Goal: Find specific page/section: Find specific page/section

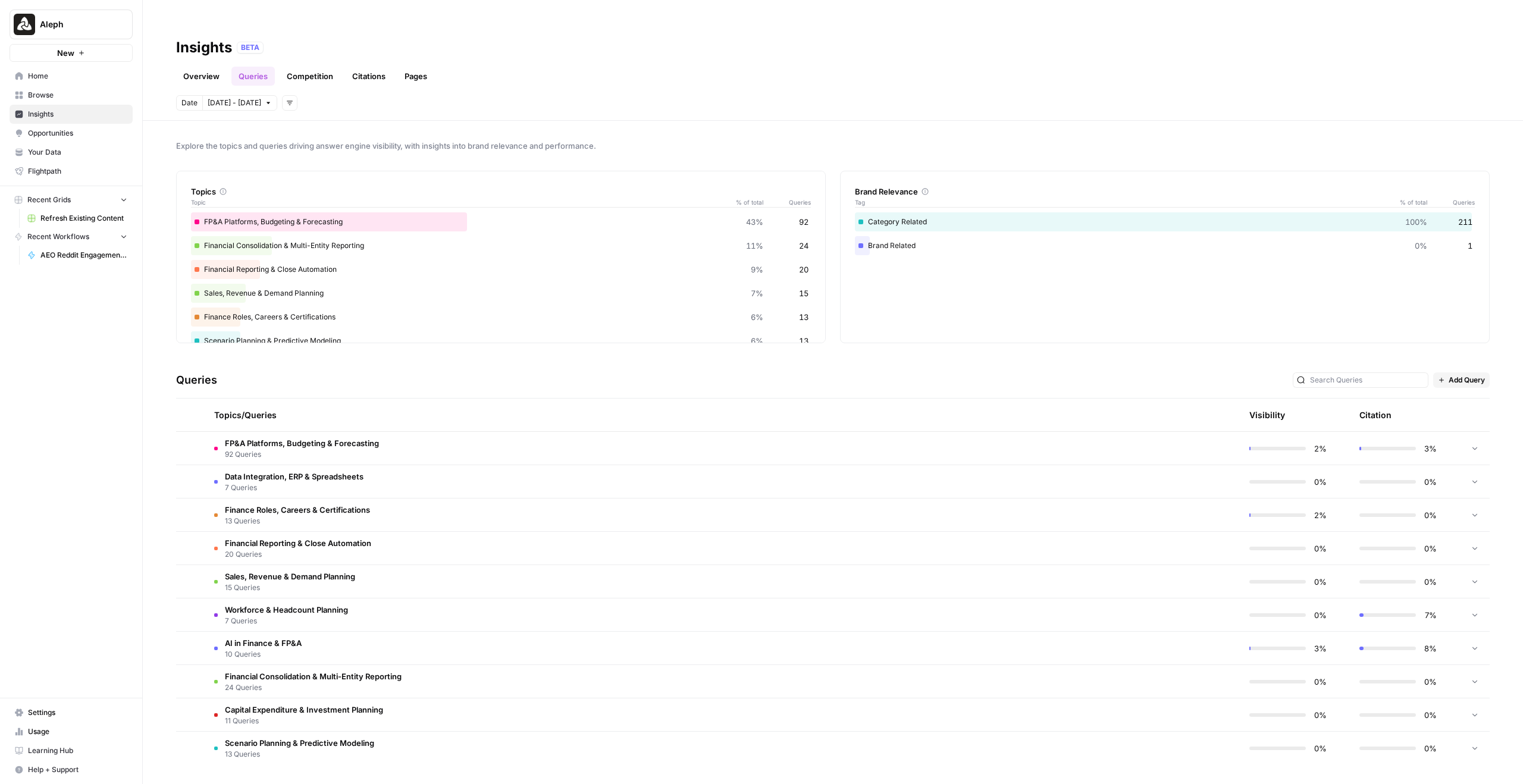
click at [59, 11] on button "Aleph" at bounding box center [71, 24] width 123 height 30
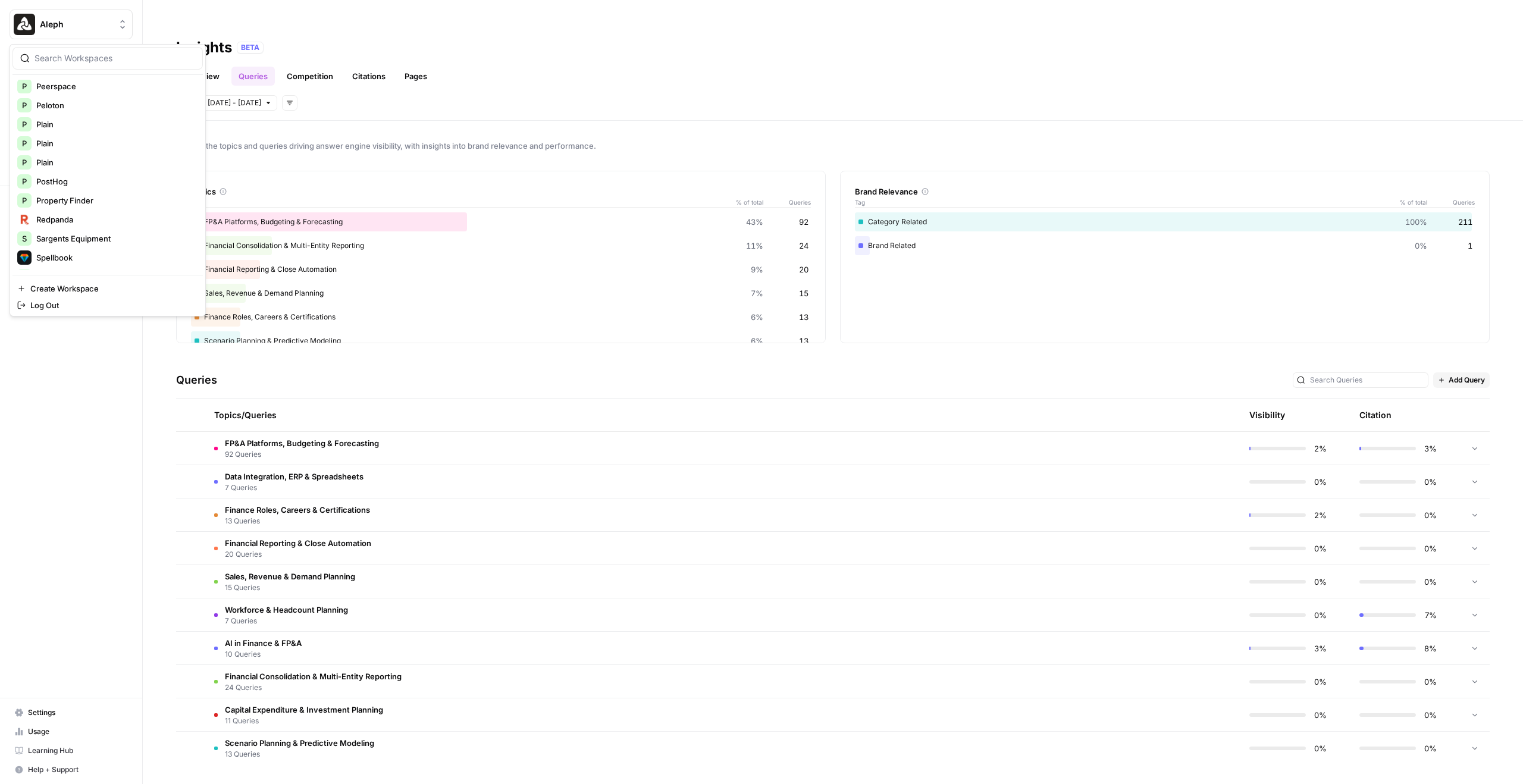
scroll to position [715, 0]
click at [74, 197] on span "Spellbook" at bounding box center [115, 193] width 157 height 12
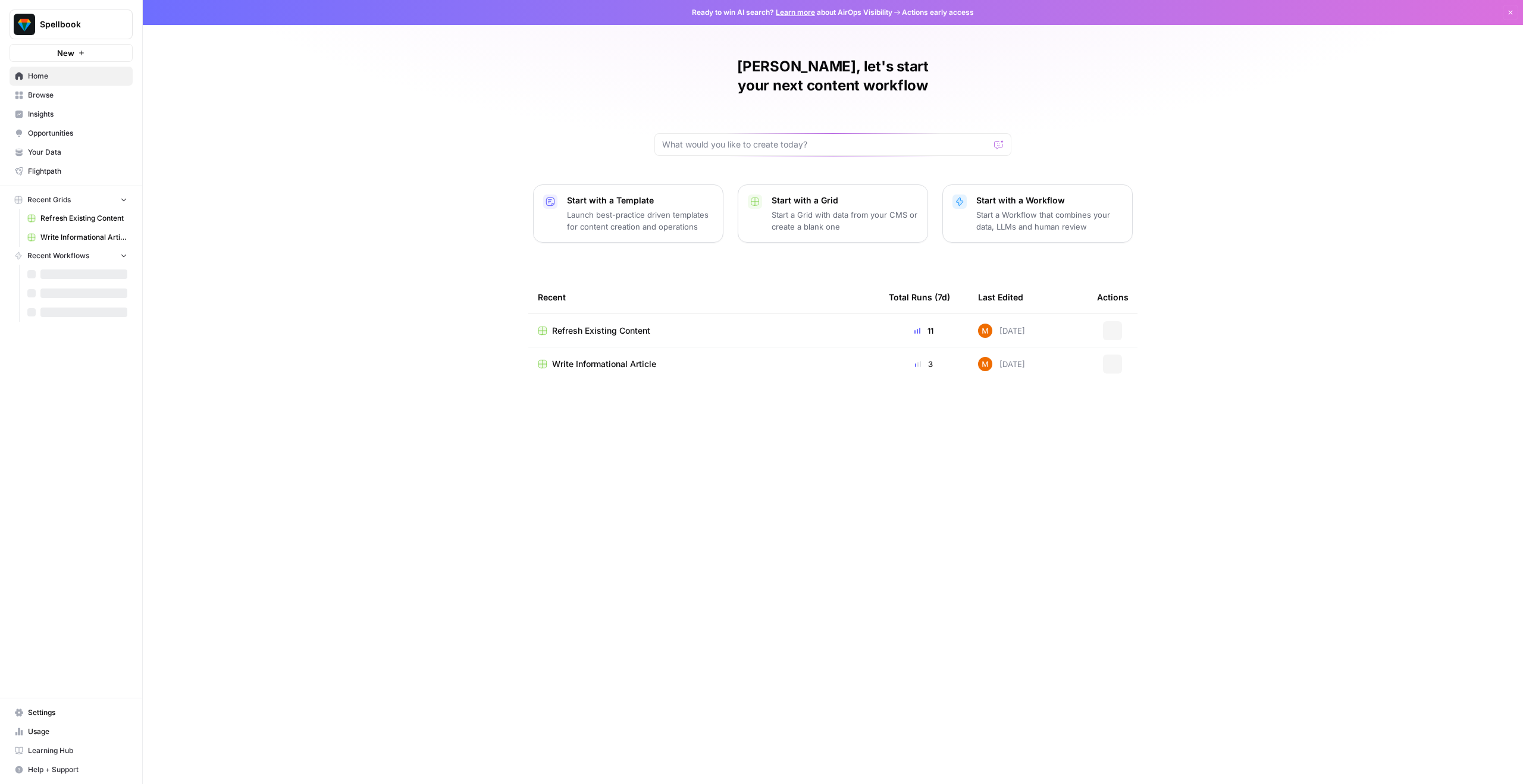
click at [65, 137] on span "Opportunities" at bounding box center [77, 133] width 99 height 11
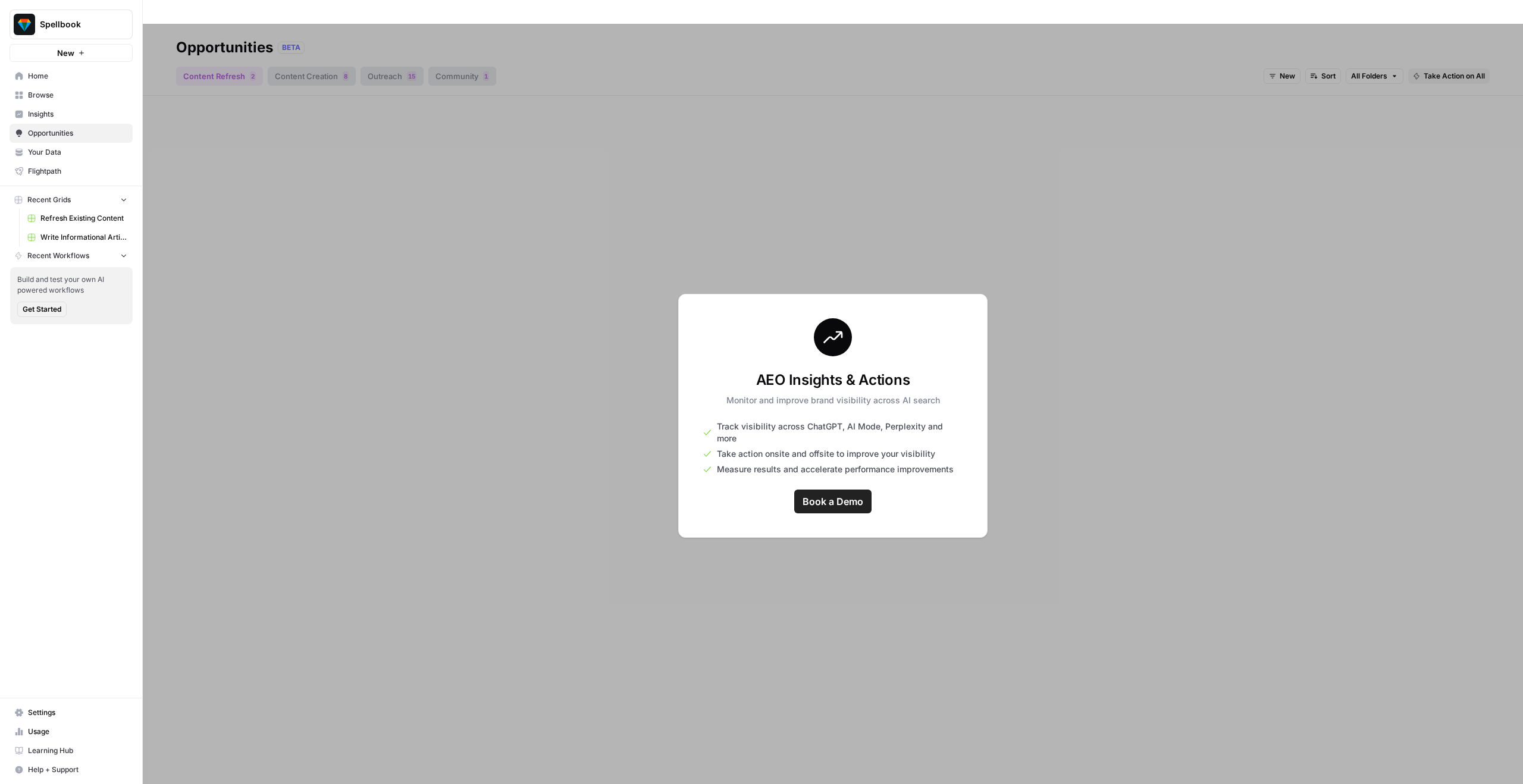
click at [59, 98] on span "Browse" at bounding box center [77, 95] width 99 height 11
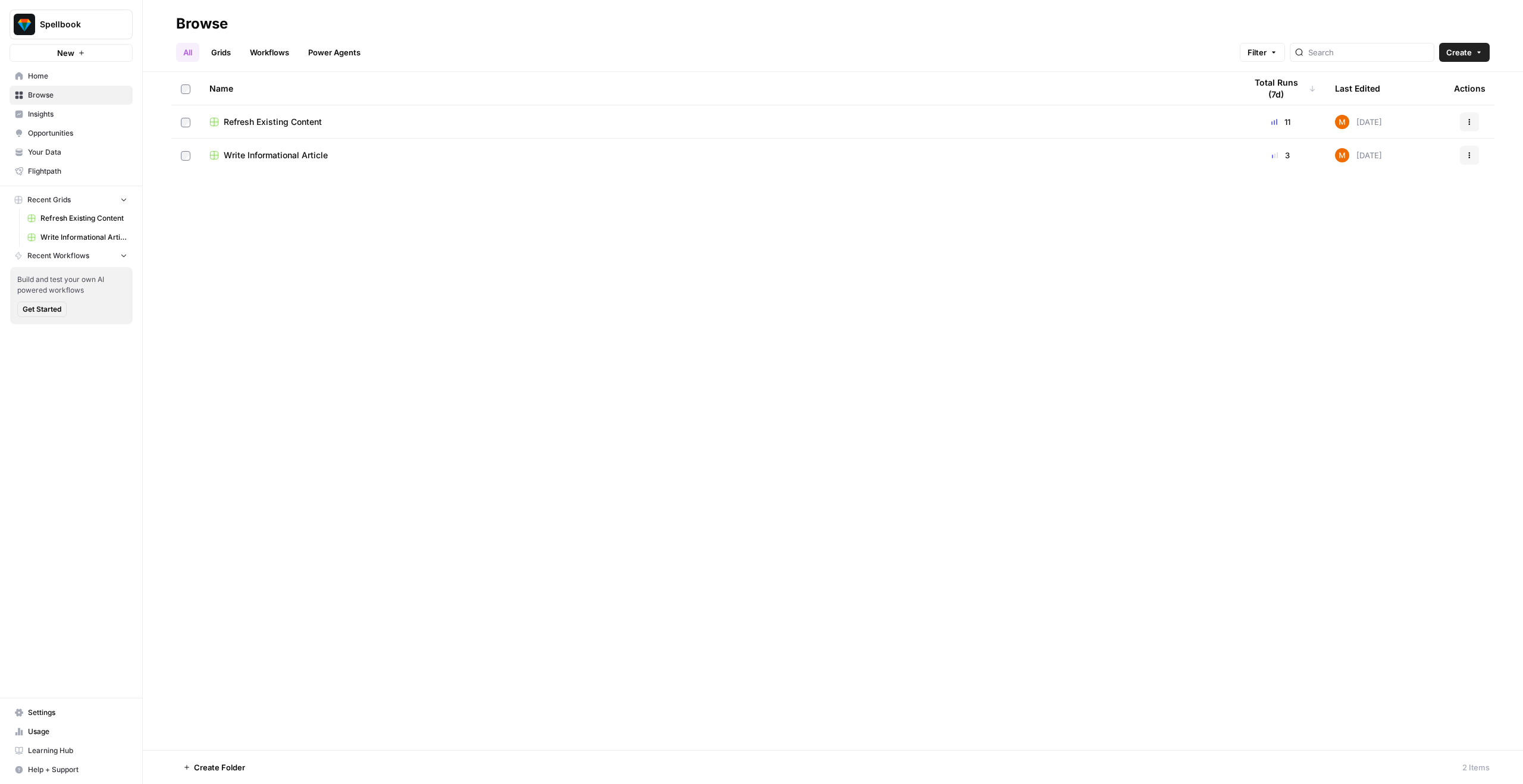
click at [96, 105] on link "Insights" at bounding box center [71, 114] width 123 height 19
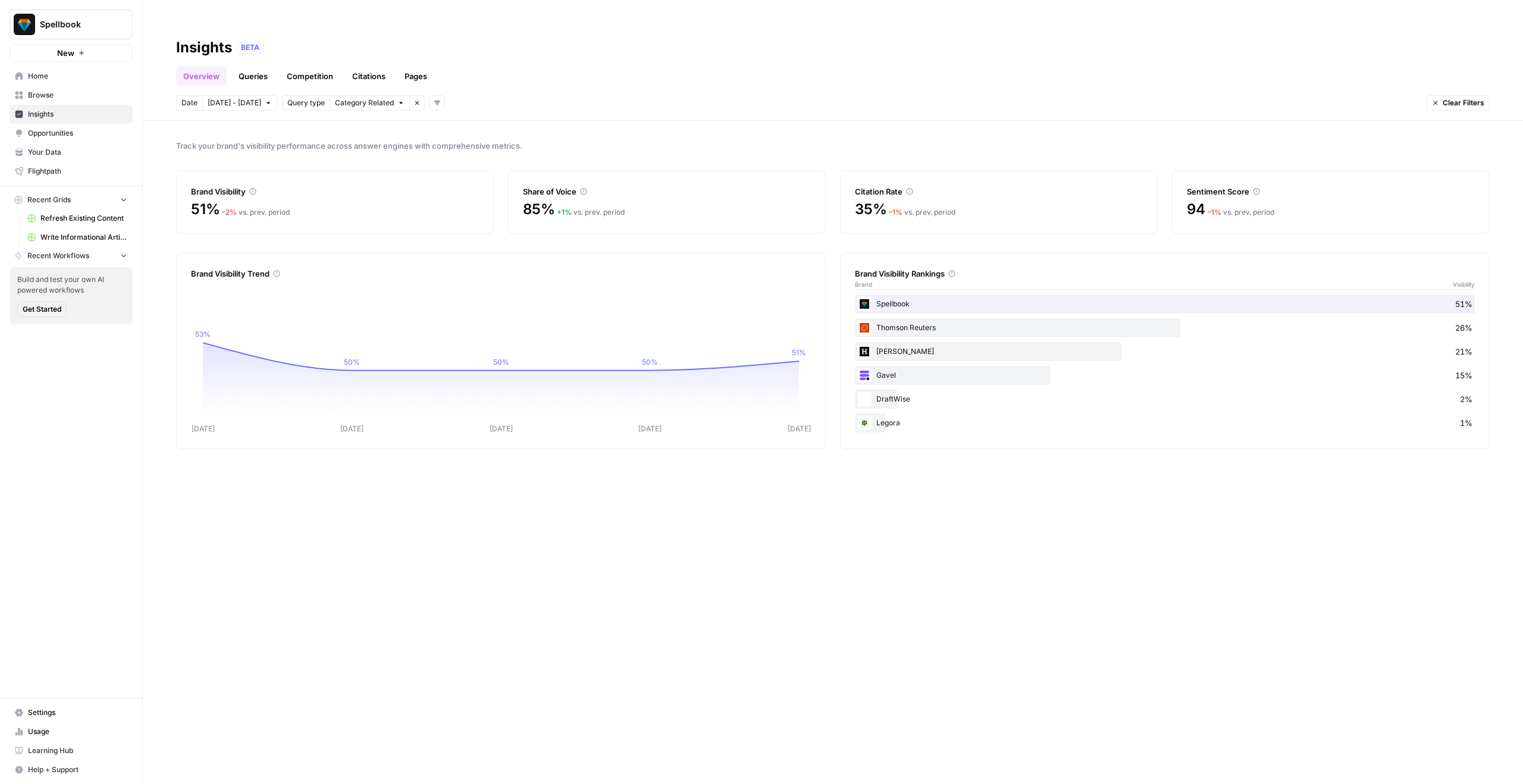
click at [256, 67] on link "Queries" at bounding box center [253, 76] width 43 height 19
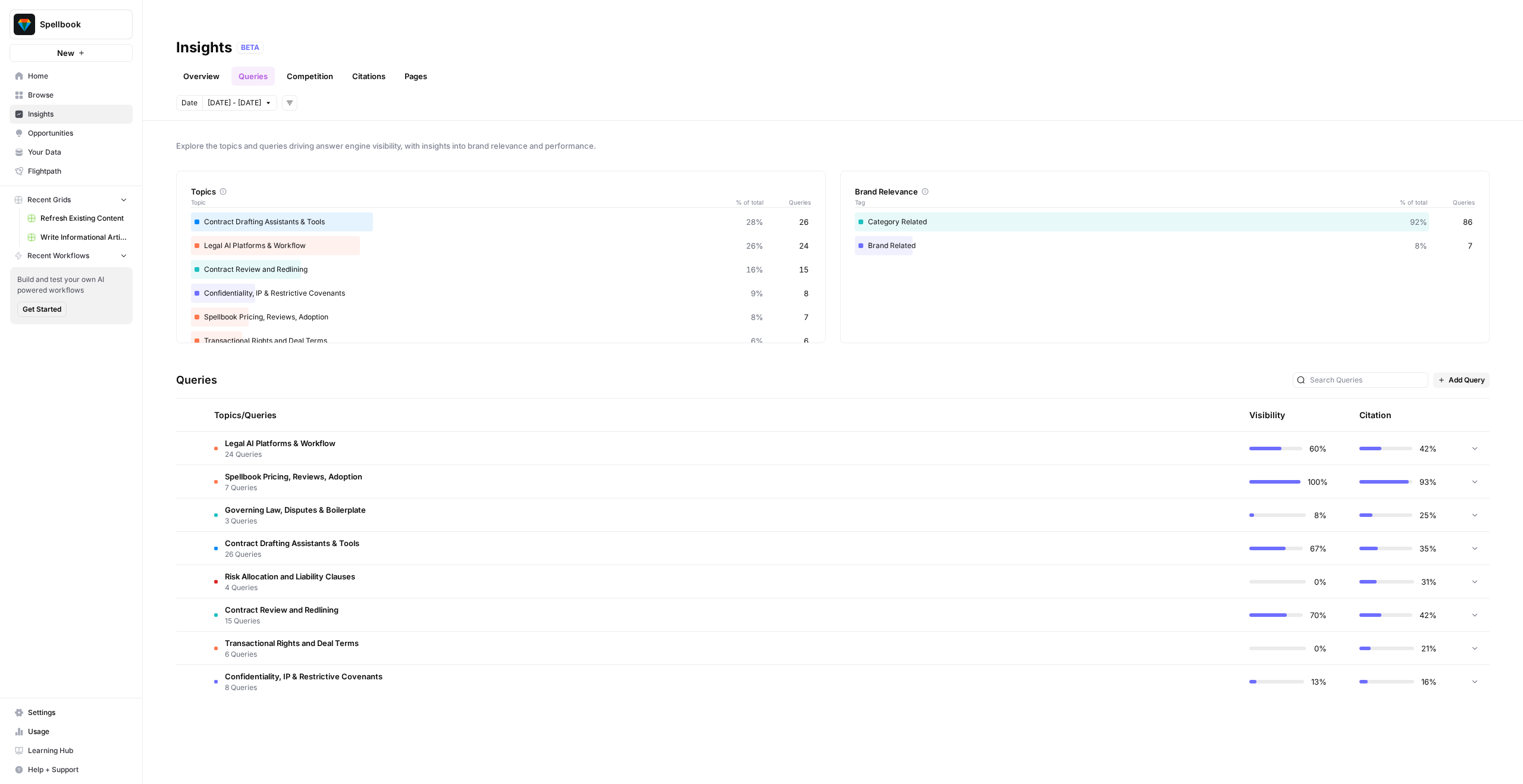
click at [445, 532] on td "Contract Drafting Assistants & Tools 26 Queries" at bounding box center [666, 548] width 922 height 33
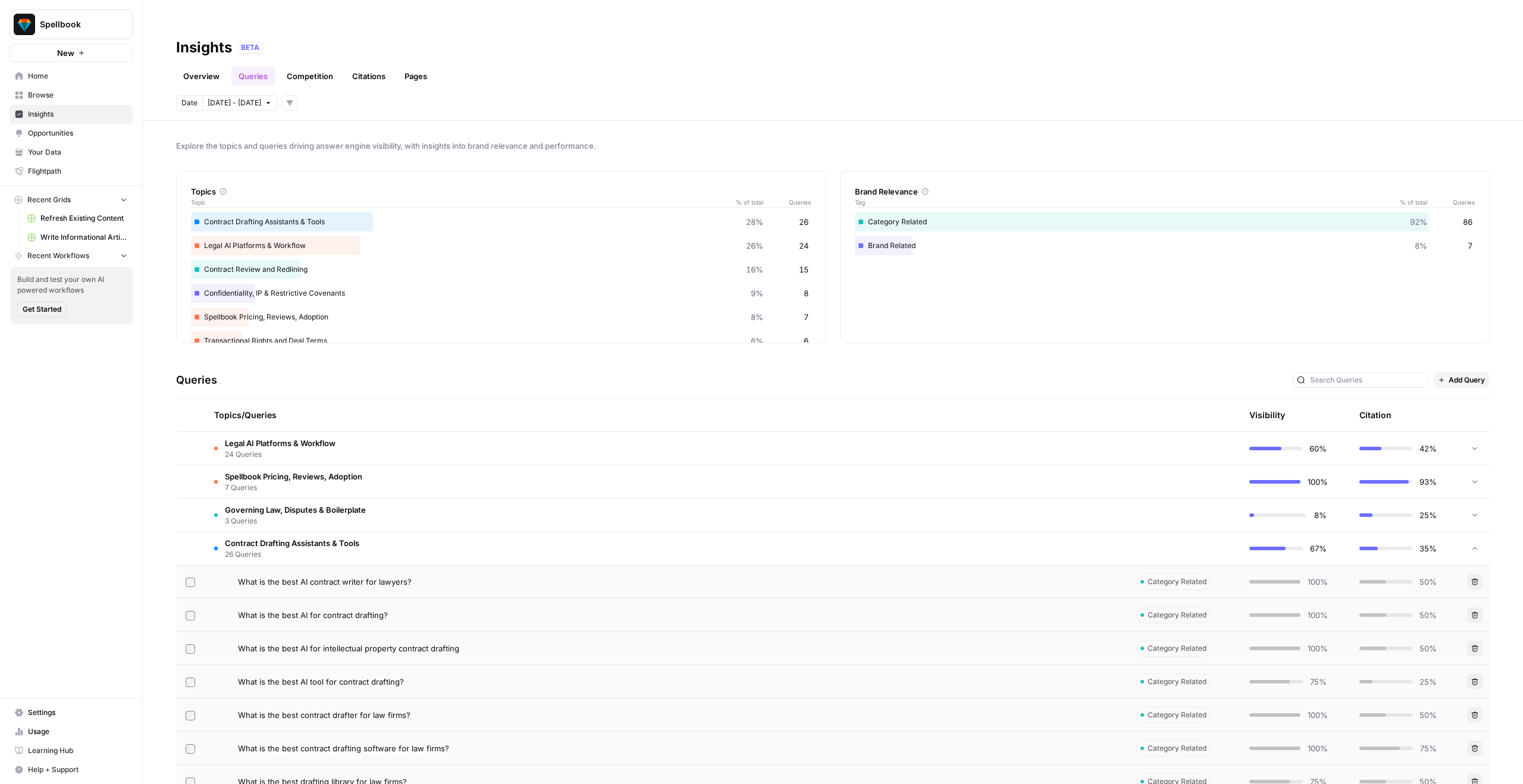
click at [445, 532] on td "Contract Drafting Assistants & Tools 26 Queries" at bounding box center [666, 548] width 922 height 33
